Goal: Transaction & Acquisition: Purchase product/service

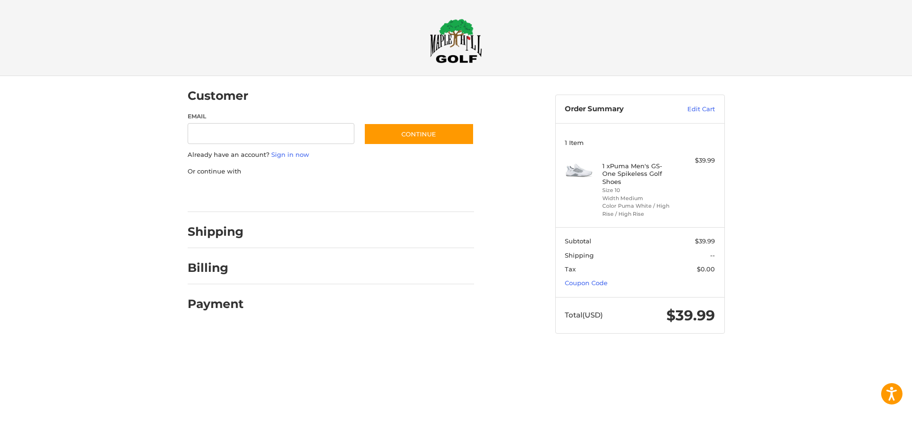
click at [229, 240] on div "Shipping" at bounding box center [331, 232] width 286 height 32
click at [463, 239] on div at bounding box center [363, 234] width 221 height 12
click at [482, 246] on ol "Customer Guest Customer Email Subscribe to our newsletter. Continue Already hav…" at bounding box center [349, 198] width 323 height 244
click at [215, 308] on h2 "Payment" at bounding box center [216, 303] width 56 height 15
click at [222, 272] on h2 "Billing" at bounding box center [216, 267] width 56 height 15
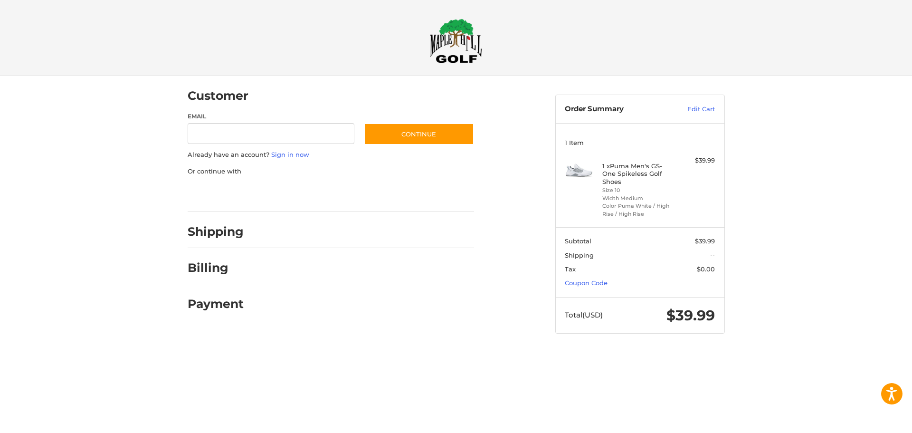
click at [257, 224] on div "Shipping" at bounding box center [331, 232] width 286 height 32
click at [568, 260] on span "Shipping" at bounding box center [629, 255] width 129 height 9
click at [584, 322] on span "Total (USD)" at bounding box center [598, 315] width 66 height 17
click at [205, 322] on div "Customer Guest Customer Email Subscribe to our newsletter. Continue Already hav…" at bounding box center [456, 214] width 570 height 276
click at [218, 231] on h2 "Shipping" at bounding box center [216, 231] width 56 height 15
